Goal: Task Accomplishment & Management: Manage account settings

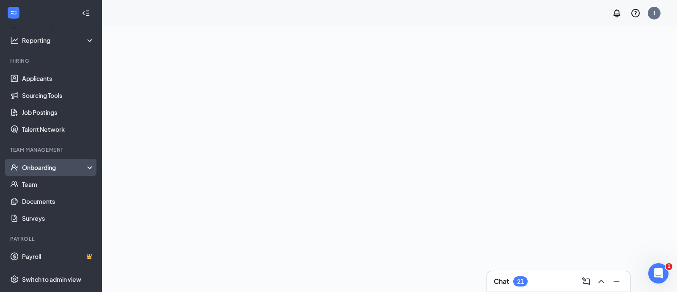
click at [55, 167] on div "Onboarding" at bounding box center [54, 167] width 65 height 8
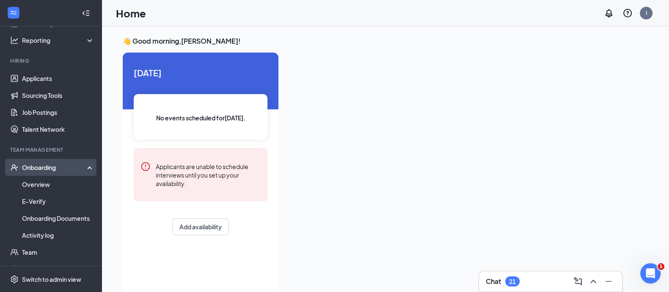
click at [78, 171] on div "Onboarding" at bounding box center [54, 167] width 65 height 8
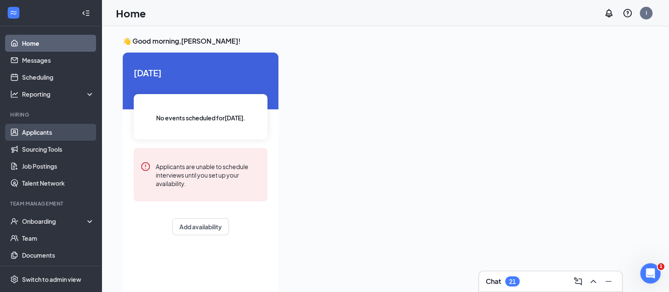
click at [54, 128] on link "Applicants" at bounding box center [58, 132] width 72 height 17
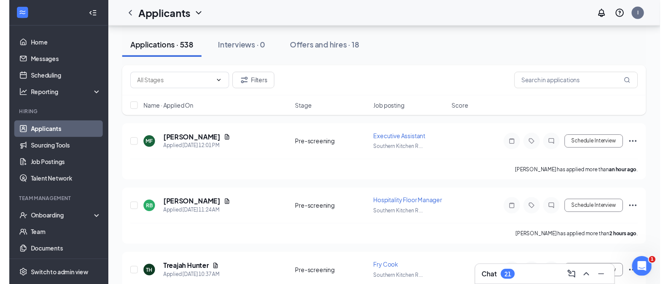
scroll to position [78, 0]
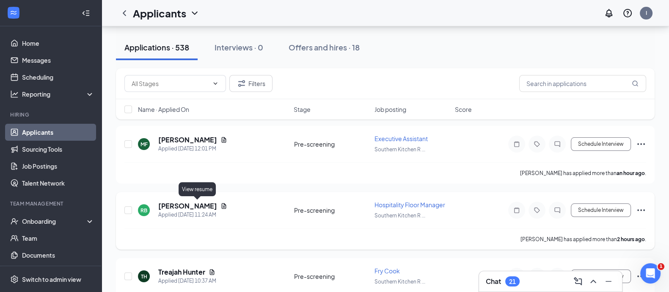
click at [222, 205] on icon "Document" at bounding box center [224, 206] width 5 height 6
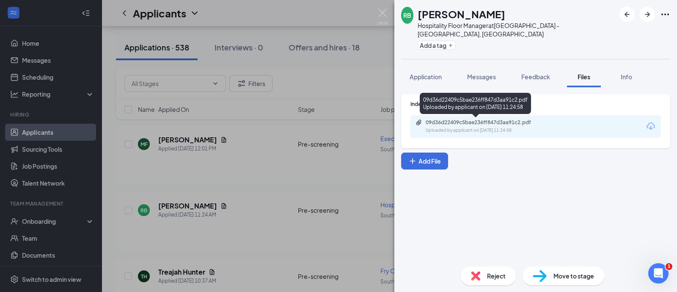
click at [487, 122] on div "09d36d22409c5bae236ff847d3aa91c2.pdf" at bounding box center [485, 122] width 119 height 7
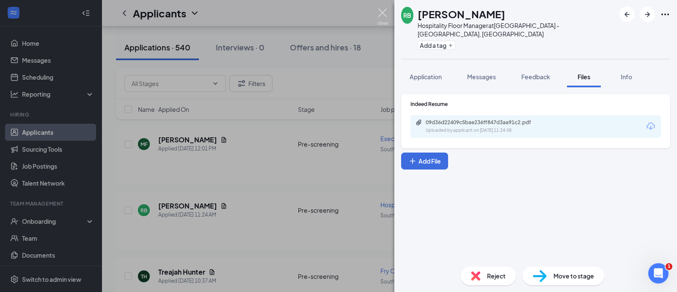
click at [379, 16] on img at bounding box center [383, 16] width 11 height 17
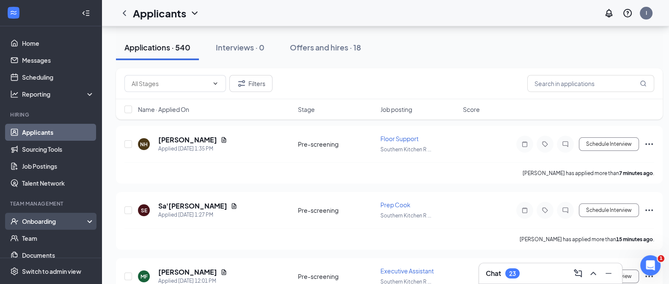
click at [49, 219] on div "Onboarding" at bounding box center [54, 221] width 65 height 8
click at [55, 241] on link "Overview" at bounding box center [58, 237] width 72 height 17
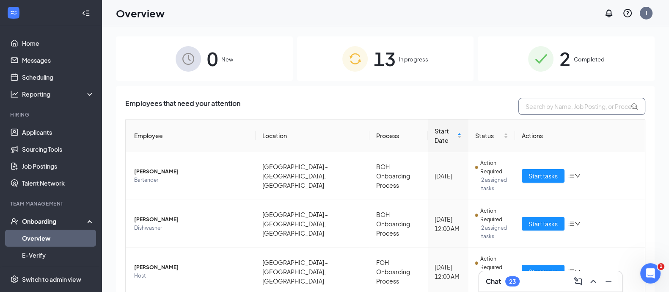
click at [535, 109] on input "text" at bounding box center [582, 106] width 127 height 17
click at [142, 166] on td "[PERSON_NAME] Bartender" at bounding box center [191, 176] width 130 height 48
click at [143, 170] on span "[PERSON_NAME]" at bounding box center [191, 171] width 115 height 8
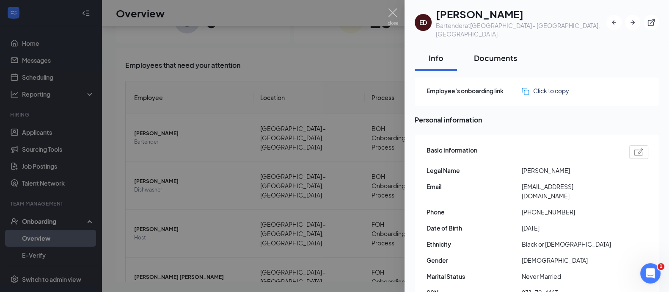
click at [494, 54] on div "Documents" at bounding box center [495, 57] width 43 height 11
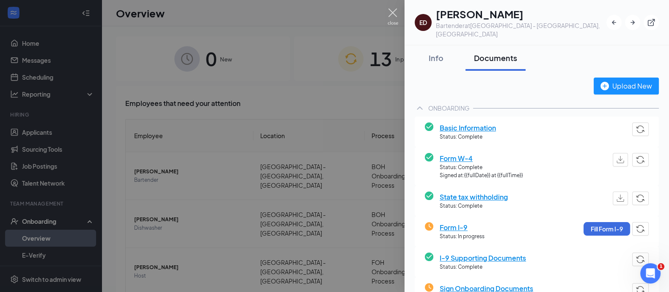
click at [394, 14] on img at bounding box center [393, 16] width 11 height 17
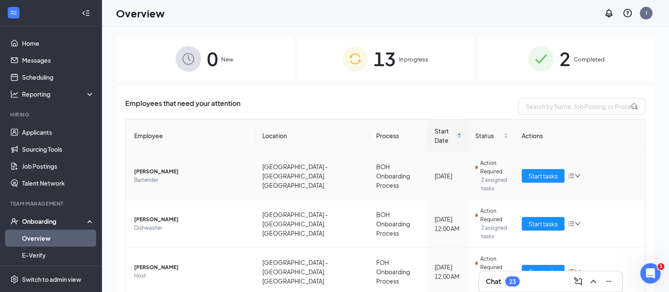
click at [153, 171] on span "[PERSON_NAME]" at bounding box center [191, 171] width 115 height 8
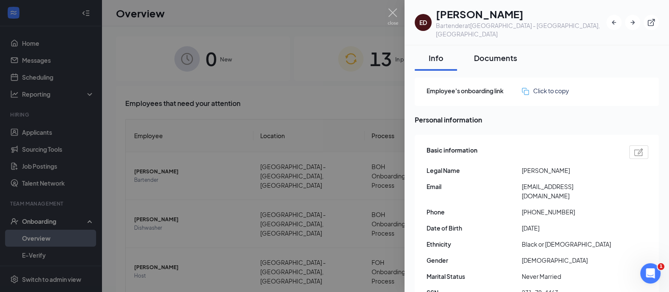
click at [491, 58] on button "Documents" at bounding box center [496, 57] width 60 height 25
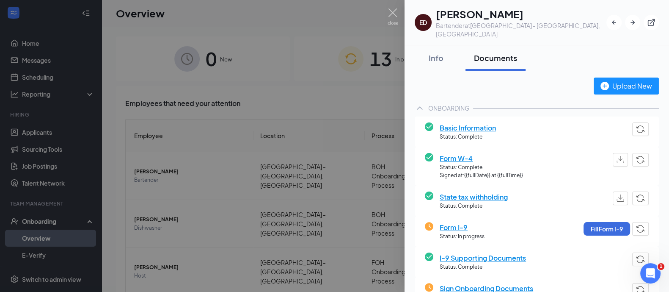
scroll to position [12, 0]
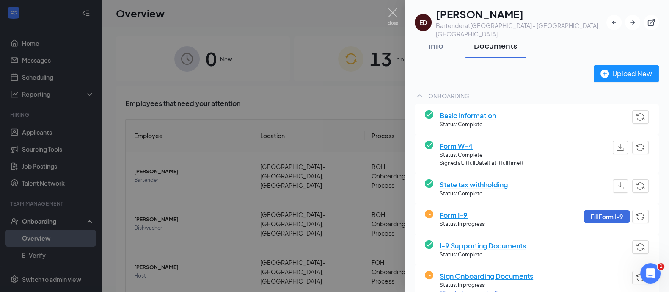
click at [461, 110] on span "Basic Information" at bounding box center [468, 115] width 56 height 11
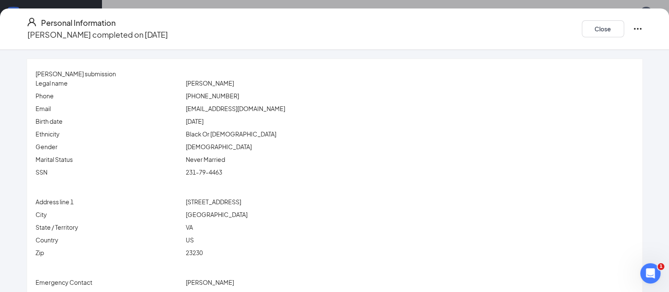
scroll to position [44, 0]
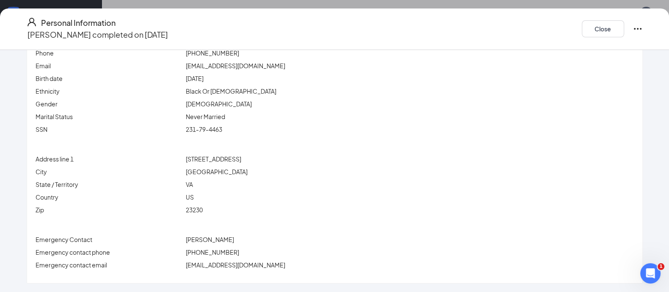
click at [610, 42] on div "Personal Information [PERSON_NAME] completed on [DATE] Close" at bounding box center [334, 28] width 669 height 41
click at [596, 28] on button "Close" at bounding box center [603, 28] width 42 height 17
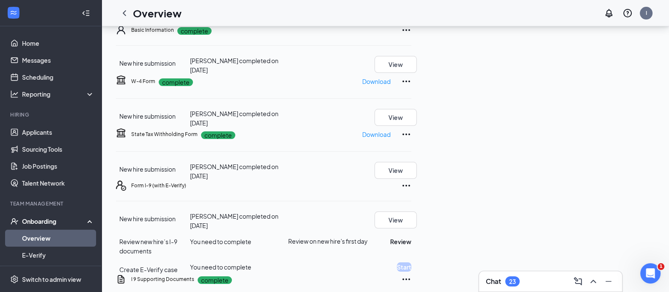
scroll to position [47, 0]
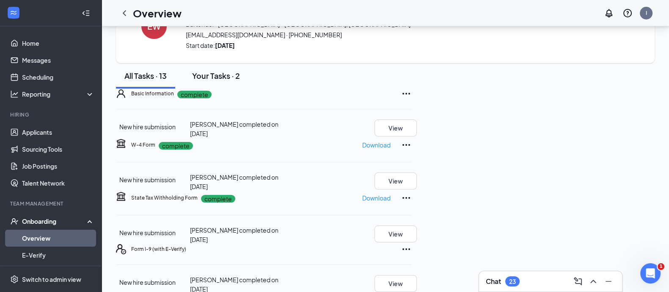
click at [211, 80] on button "Your Tasks · 2" at bounding box center [216, 75] width 65 height 25
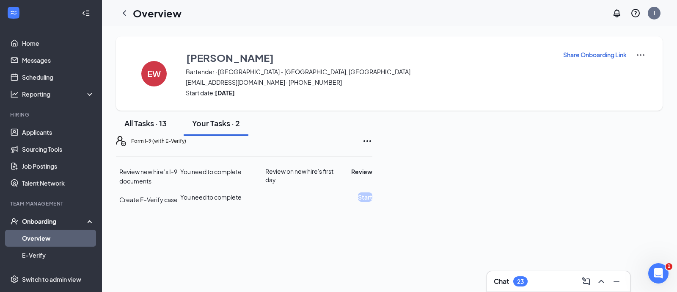
click at [141, 136] on button "All Tasks · 13" at bounding box center [145, 122] width 59 height 25
